Goal: Navigation & Orientation: Find specific page/section

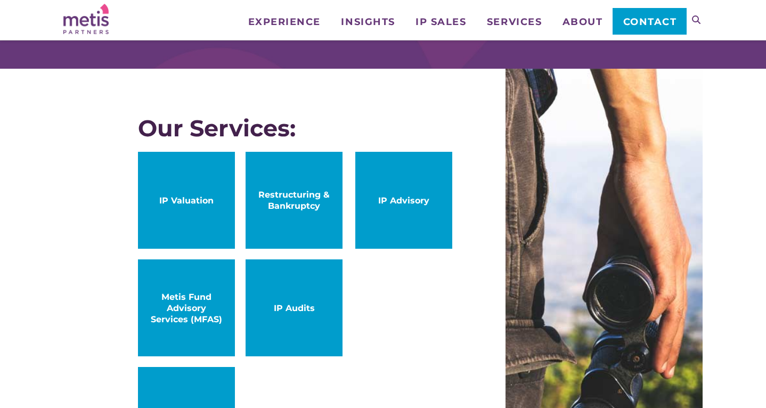
scroll to position [534, 0]
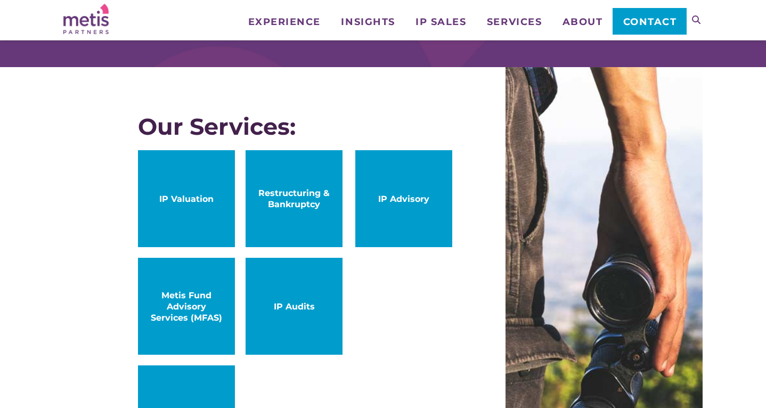
click at [571, 28] on ul "Experience Who We Work With Industries & Sectors Insights Articles/Insights & P…" at bounding box center [462, 17] width 449 height 35
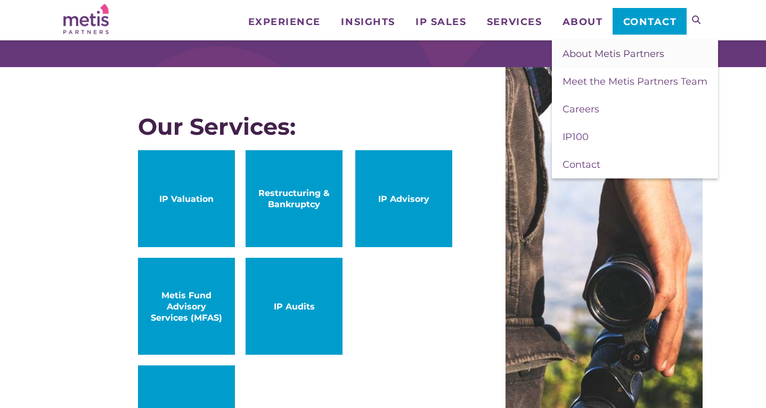
click at [587, 57] on span "About Metis Partners" at bounding box center [614, 54] width 102 height 12
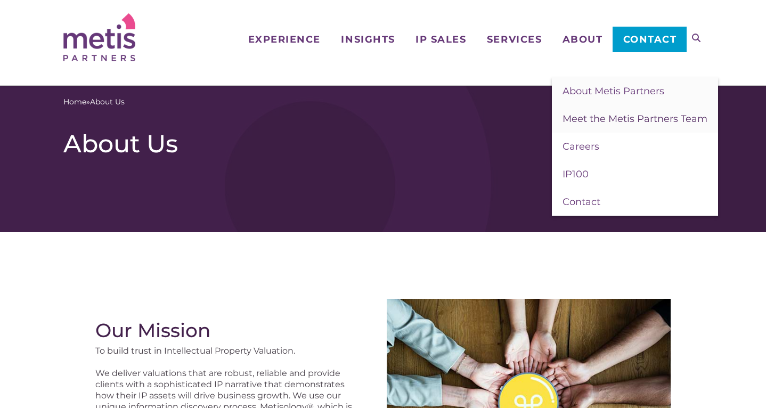
click at [590, 118] on span "Meet the Metis Partners Team" at bounding box center [635, 119] width 145 height 12
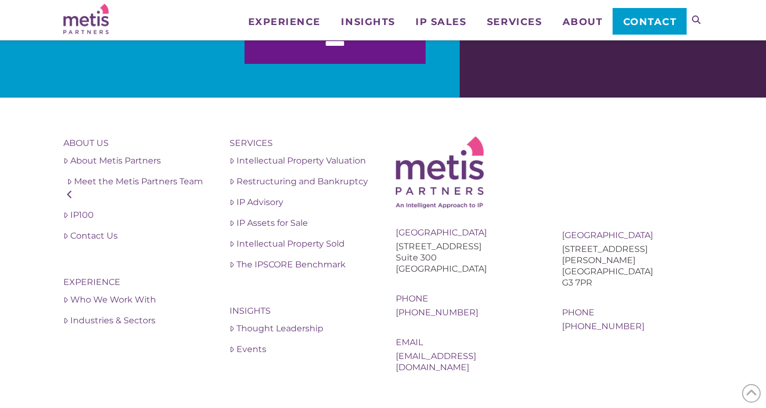
scroll to position [2212, 0]
